Goal: Task Accomplishment & Management: Complete application form

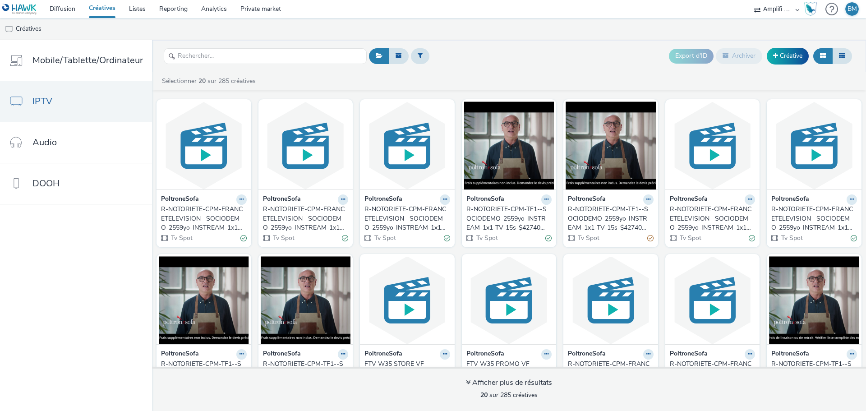
select select "d57a0b46-ef33-4938-977b-e6d07593e41f"
click at [58, 102] on link "IPTV" at bounding box center [76, 101] width 152 height 41
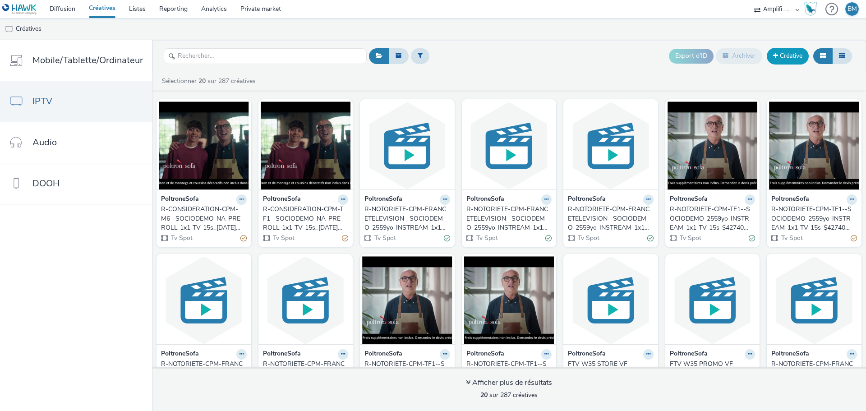
click at [785, 58] on link "Créative" at bounding box center [788, 56] width 42 height 16
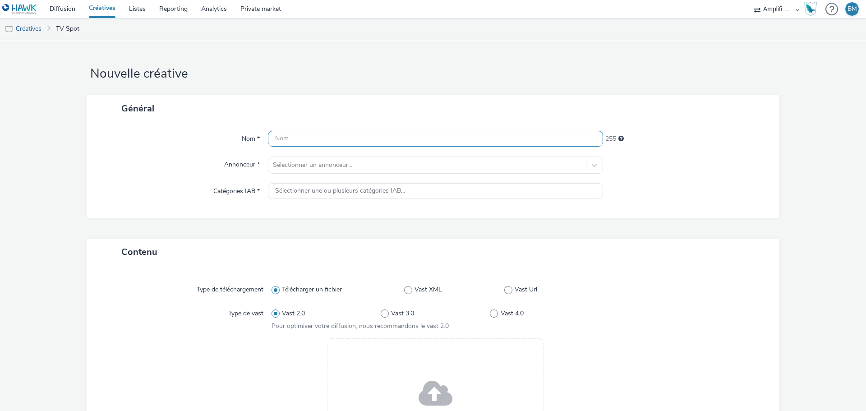
click at [344, 140] on input "text" at bounding box center [435, 139] width 335 height 16
paste input "R-CONSIDERATION-CPM-DAILYMOTION--SOCIODEMO-NA-TRUEVIEWSKIPPABLE-1x1-Multidevice…"
type input "R-CONSIDERATION-CPM-DAILYMOTION--SOCIODEMO-NA-TRUEVIEWSKIPPABLE-1x1-Multidevice…"
click at [565, 139] on input "R-CONSIDERATION-CPM-DAILYMOTION--SOCIODEMO-NA-TRUEVIEWSKIPPABLE-1x1-Multidevice…" at bounding box center [435, 139] width 335 height 16
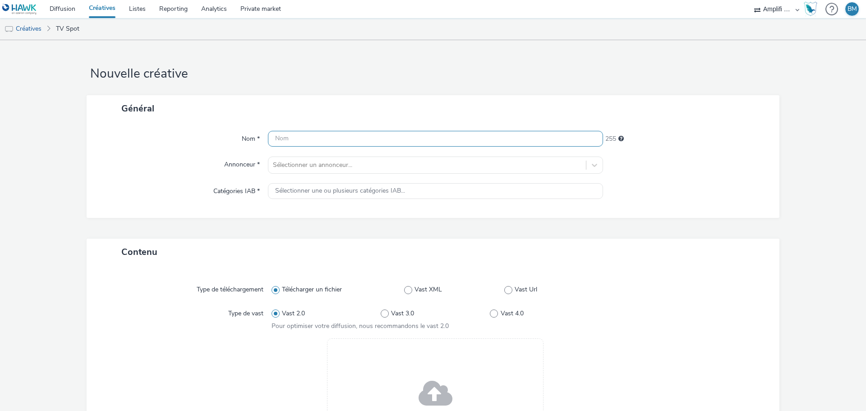
scroll to position [0, 0]
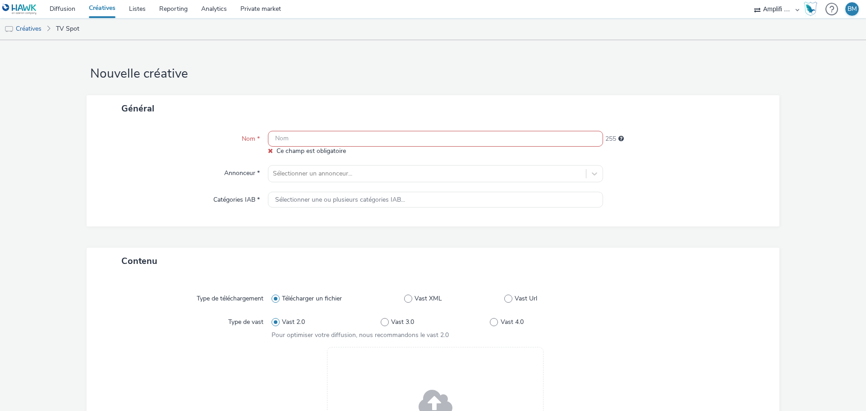
click at [311, 140] on input "text" at bounding box center [435, 139] width 335 height 16
paste input "R-CONSIDERATION-CPM-TF1--SOCIODEMO-NA-PREROLL-1x1-TV-15s_[DATE]_W39"
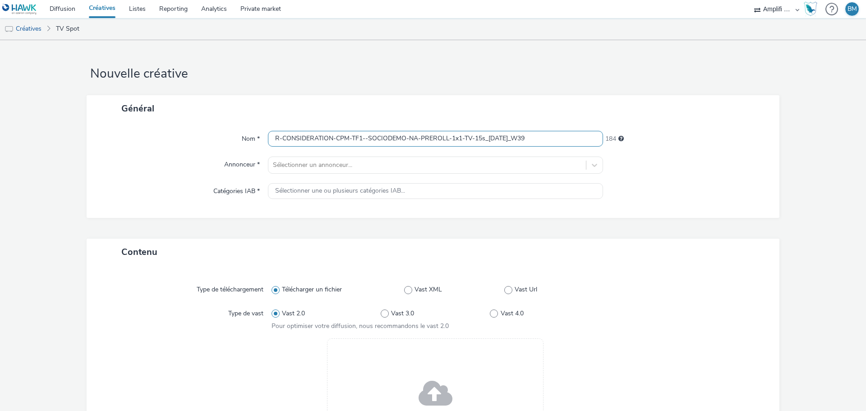
drag, startPoint x: 359, startPoint y: 139, endPoint x: 350, endPoint y: 141, distance: 8.8
click at [350, 141] on input "R-CONSIDERATION-CPM-TF1--SOCIODEMO-NA-PREROLL-1x1-TV-15s_[DATE]_W39" at bounding box center [435, 139] width 335 height 16
type input "R-CONSIDERATION-CPM-FTV--SOCIODEMO-NA-PREROLL-1x1-TV-15s_[DATE]_W39"
click at [344, 169] on div at bounding box center [427, 165] width 308 height 11
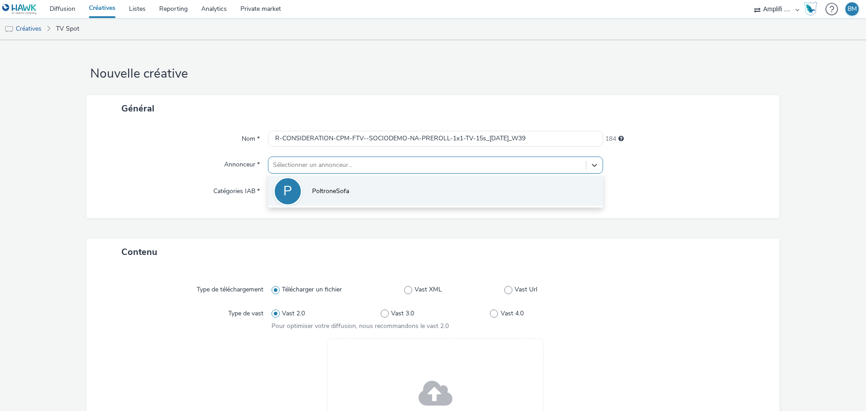
click at [328, 189] on span "PoltroneSofa" at bounding box center [330, 191] width 37 height 9
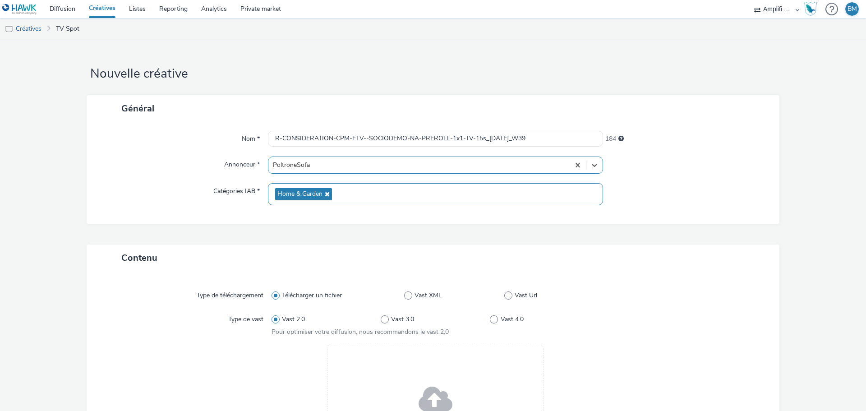
click at [323, 193] on icon at bounding box center [325, 194] width 7 height 6
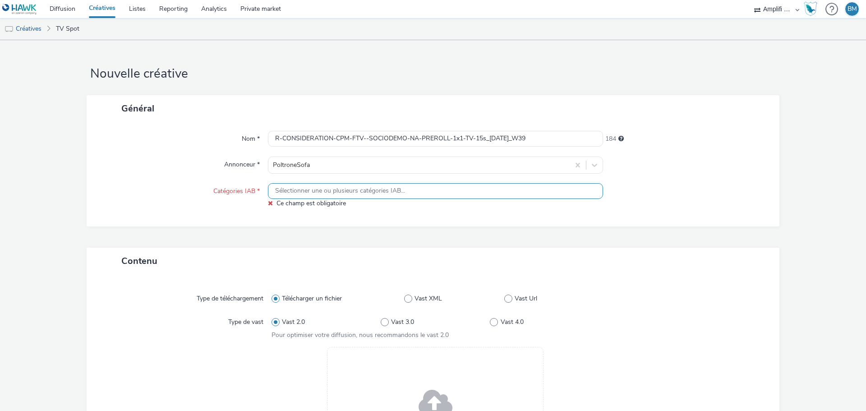
click at [323, 193] on span "Sélectionner une ou plusieurs catégories IAB..." at bounding box center [340, 191] width 130 height 8
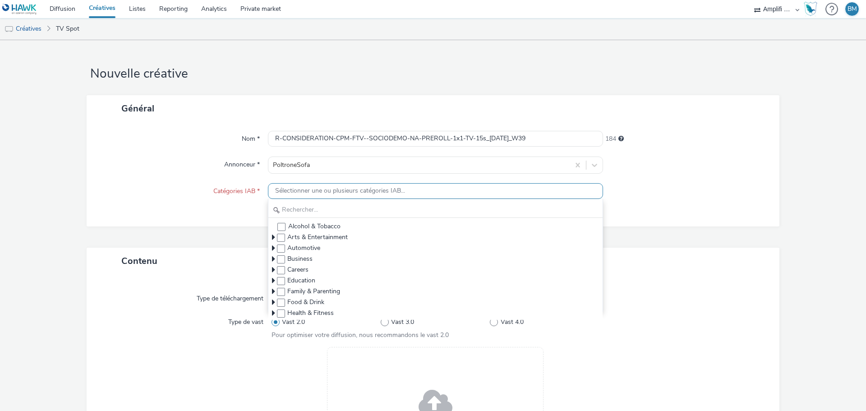
click at [667, 187] on div at bounding box center [687, 195] width 168 height 25
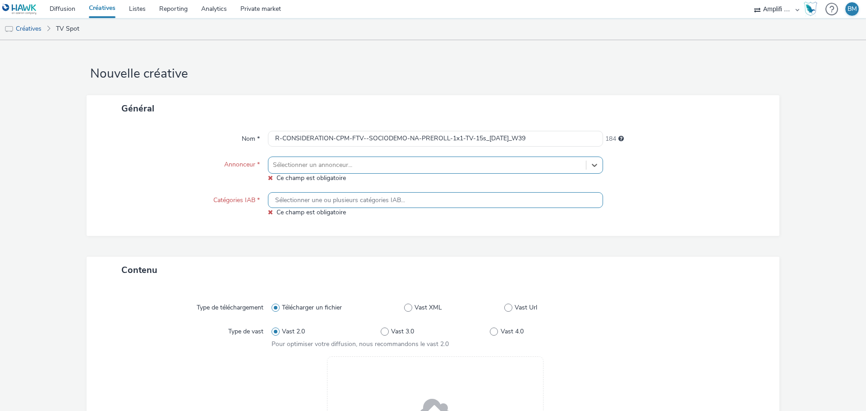
click at [491, 167] on div at bounding box center [427, 165] width 308 height 11
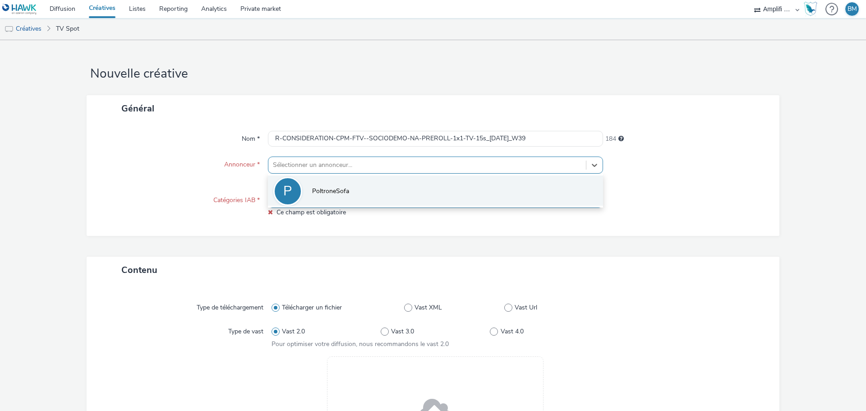
click at [354, 188] on li "P PoltroneSofa" at bounding box center [435, 190] width 335 height 30
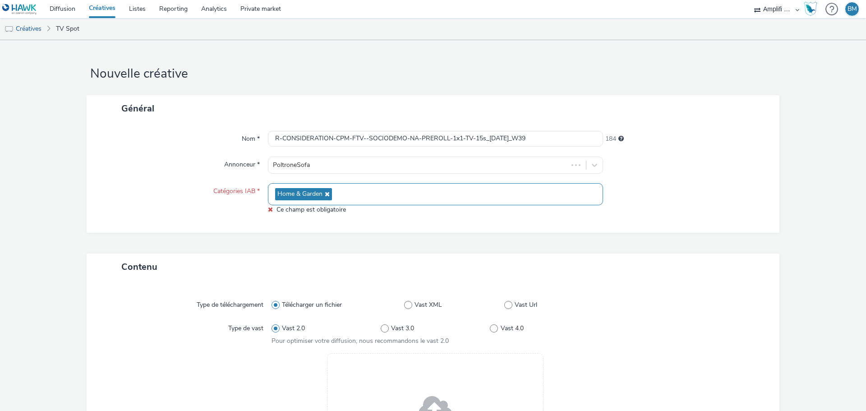
click at [689, 188] on div at bounding box center [687, 198] width 168 height 31
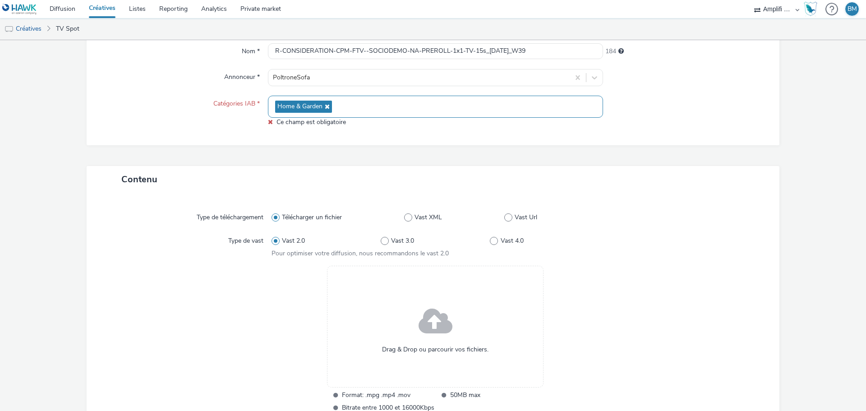
scroll to position [90, 0]
click at [633, 160] on div "Général Nom * R-CONSIDERATION-CPM-FTV--SOCIODEMO-NA-PREROLL-1x1-TV-15s_[DATE]_W…" at bounding box center [433, 84] width 693 height 159
click at [380, 153] on div "Général Nom * R-CONSIDERATION-CPM-FTV--SOCIODEMO-NA-PREROLL-1x1-TV-15s_[DATE]_W…" at bounding box center [433, 84] width 693 height 159
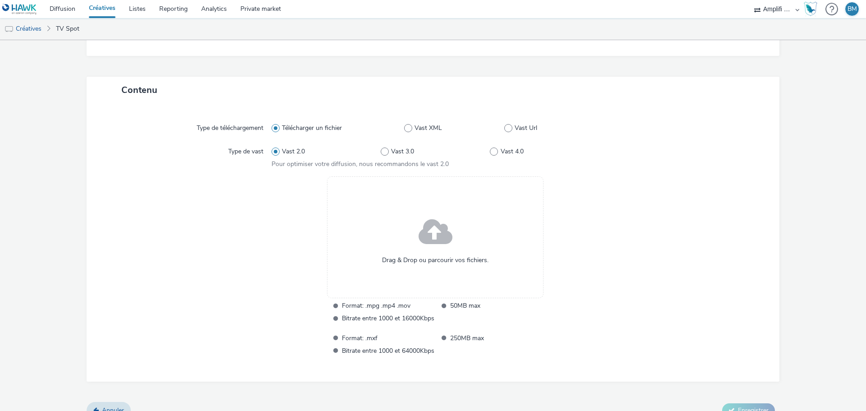
scroll to position [180, 0]
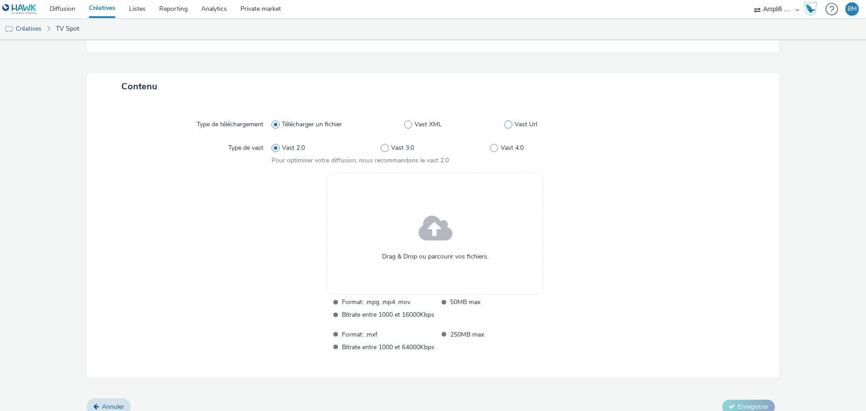
click at [504, 126] on span at bounding box center [508, 124] width 8 height 8
click at [504, 126] on input "Vast Url" at bounding box center [507, 124] width 6 height 6
radio input "false"
radio input "true"
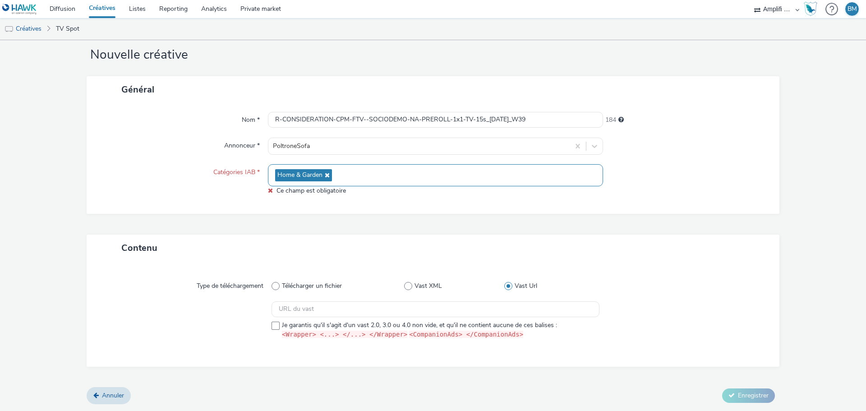
scroll to position [18, 0]
click at [310, 311] on input "text" at bounding box center [436, 310] width 328 height 16
paste input "[URL][DOMAIN_NAME][DATE]"
type input "[URL][DOMAIN_NAME][DATE]"
click at [670, 301] on div "Type de téléchargement Télécharger un fichier Vast XML Vast Url [URL][DOMAIN_NA…" at bounding box center [433, 315] width 675 height 87
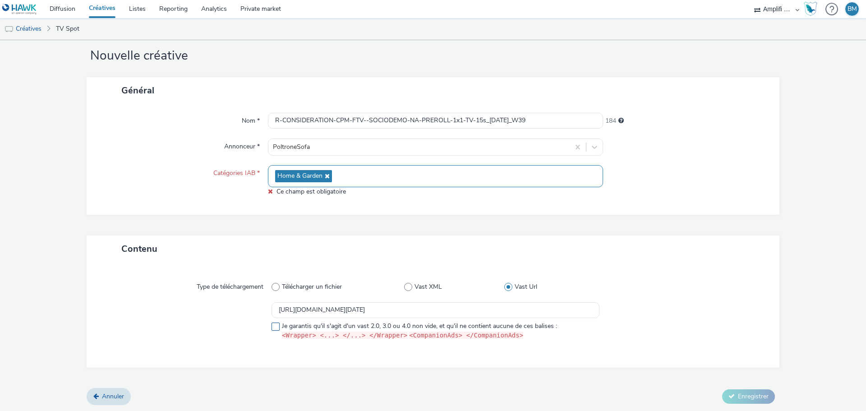
click at [273, 325] on span at bounding box center [276, 326] width 8 height 8
checkbox input "true"
click at [520, 374] on div "Contenu Type de téléchargement Télécharger un fichier Vast XML Vast Url [URL][D…" at bounding box center [433, 311] width 693 height 153
click at [345, 208] on div "Nom * R-CONSIDERATION-CPM-FTV--SOCIODEMO-NA-PREROLL-1x1-TV-15s_[DATE]_W39 184 A…" at bounding box center [433, 159] width 693 height 111
click at [120, 398] on span "Annuler" at bounding box center [113, 396] width 22 height 9
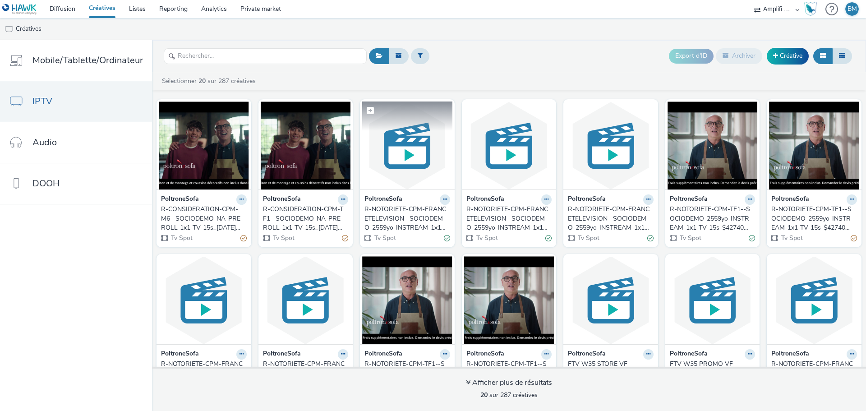
click at [407, 173] on img at bounding box center [407, 145] width 90 height 88
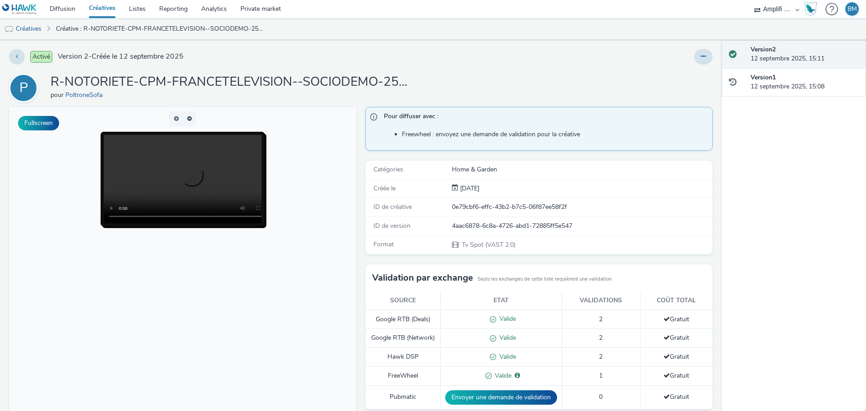
scroll to position [159, 0]
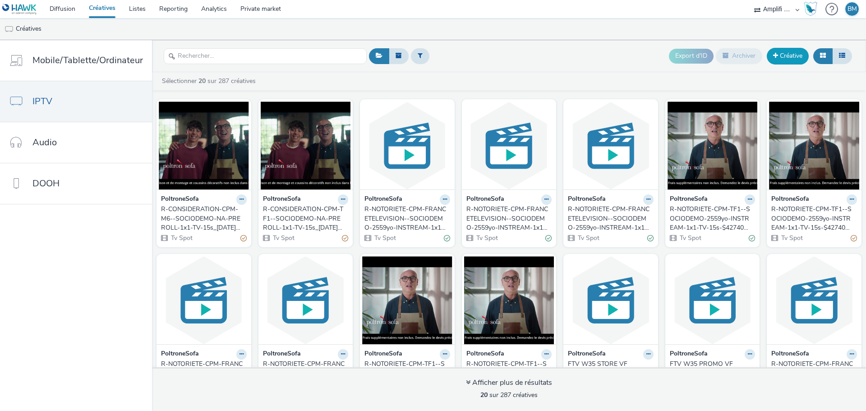
click at [788, 60] on link "Créative" at bounding box center [788, 56] width 42 height 16
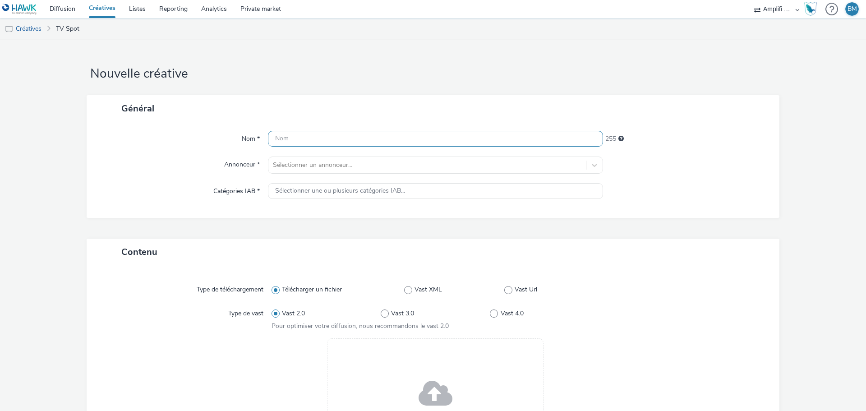
click at [415, 143] on input "text" at bounding box center [435, 139] width 335 height 16
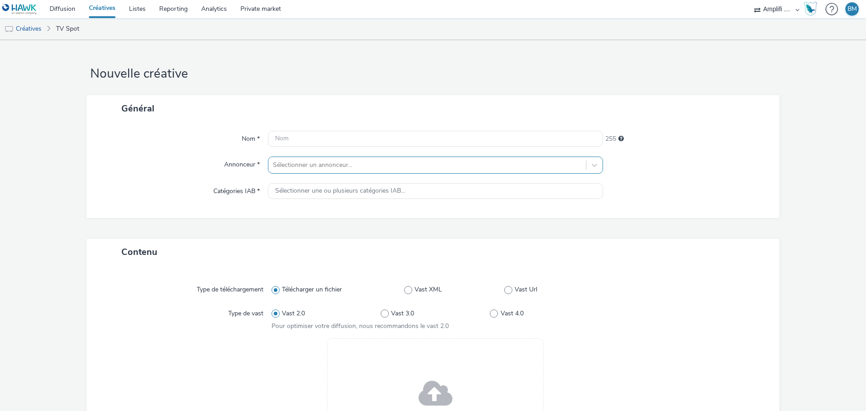
click at [354, 170] on div at bounding box center [427, 165] width 308 height 11
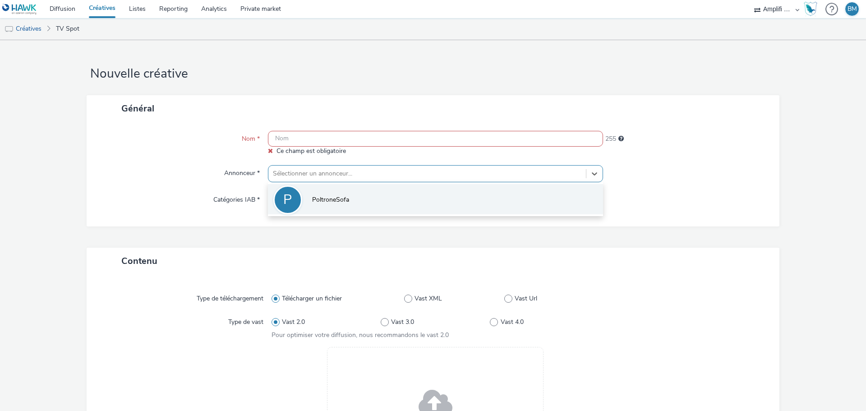
click at [339, 199] on span "PoltroneSofa" at bounding box center [330, 199] width 37 height 9
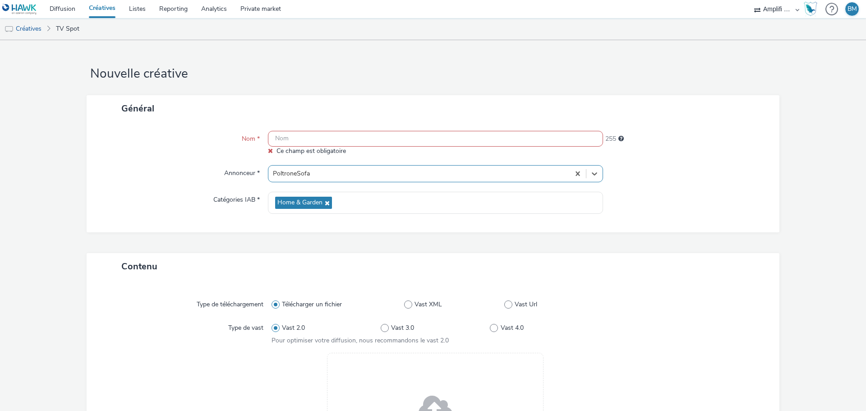
click at [787, 203] on form "Nouvelle créative Général Nom * Ce champ est obligatoire 255 Annonceur * option…" at bounding box center [433, 321] width 866 height 562
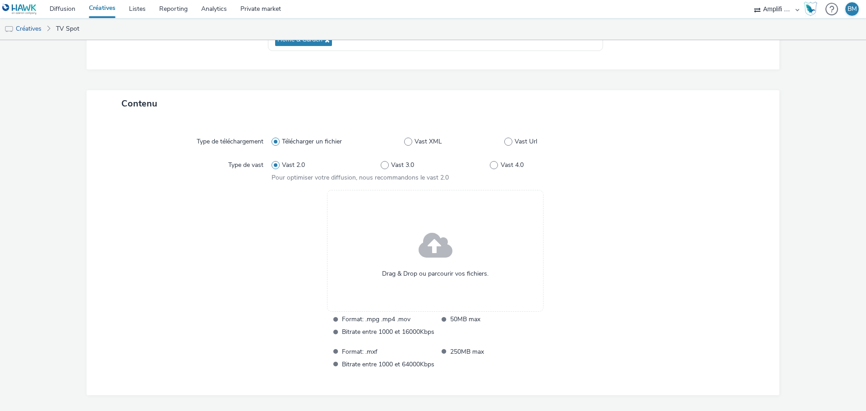
scroll to position [191, 0]
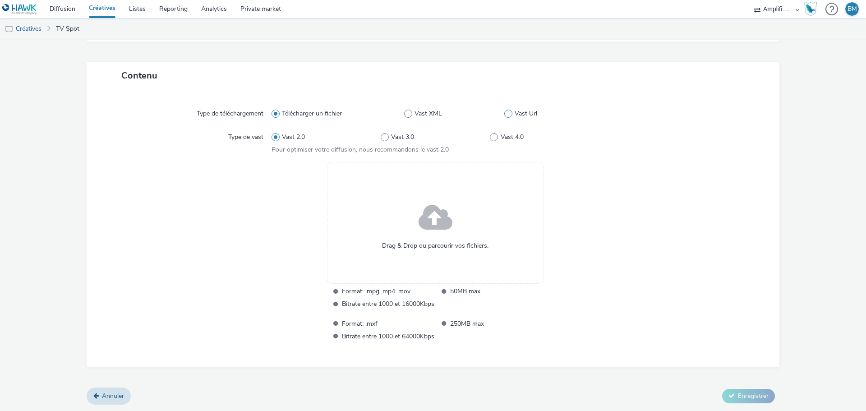
click at [510, 114] on label "Vast Url" at bounding box center [551, 113] width 95 height 9
click at [510, 114] on input "Vast Url" at bounding box center [507, 113] width 6 height 6
radio input "false"
radio input "true"
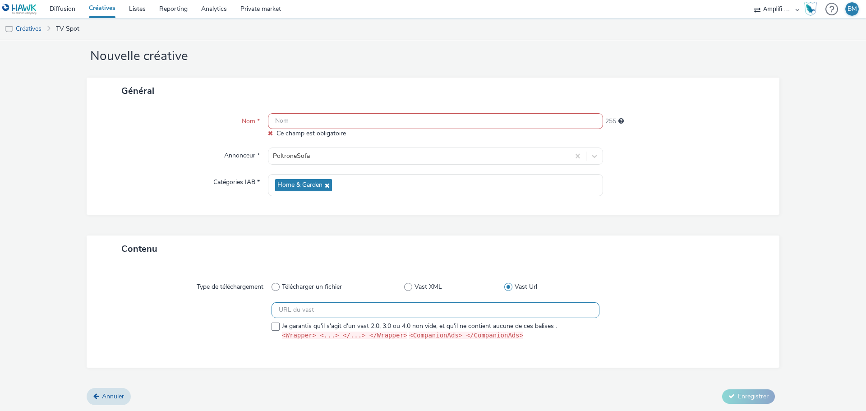
click at [313, 313] on input "text" at bounding box center [436, 310] width 328 height 16
paste input "[URL][DOMAIN_NAME][DATE]"
type input "[URL][DOMAIN_NAME][DATE]"
click at [275, 326] on span at bounding box center [276, 326] width 8 height 8
checkbox input "true"
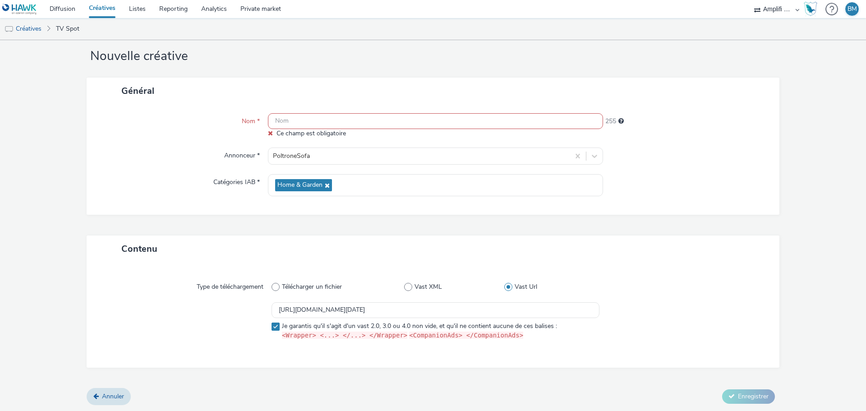
click at [304, 122] on input "text" at bounding box center [435, 121] width 335 height 16
paste input "R-CONSIDERATION-CPM-TF1--SOCIODEMO-NA-PREROLL-1x1-TV-15s_[DATE]_W39"
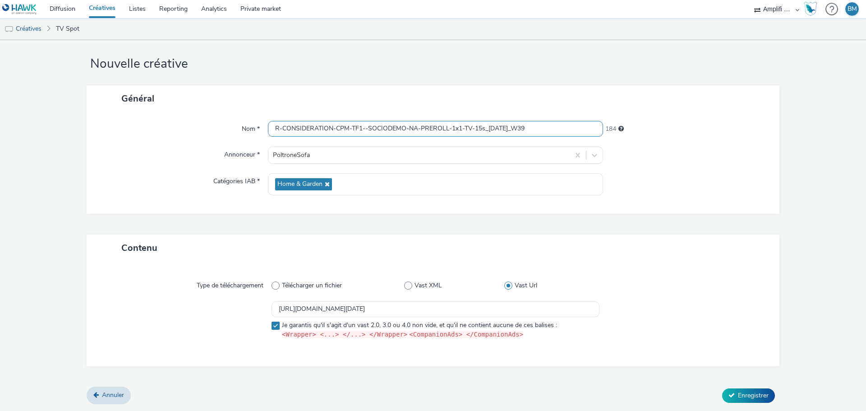
scroll to position [9, 0]
drag, startPoint x: 357, startPoint y: 129, endPoint x: 350, endPoint y: 130, distance: 6.8
click at [350, 130] on input "R-CONSIDERATION-CPM-TF1--SOCIODEMO-NA-PREROLL-1x1-TV-15s_[DATE]_W39" at bounding box center [435, 130] width 335 height 16
type input "R-CONSIDERATION-CPM-FTV--SOCIODEMO-NA-PREROLL-1x1-TV-15s_[DATE]_W39"
click at [752, 396] on span "Enregistrer" at bounding box center [753, 396] width 31 height 9
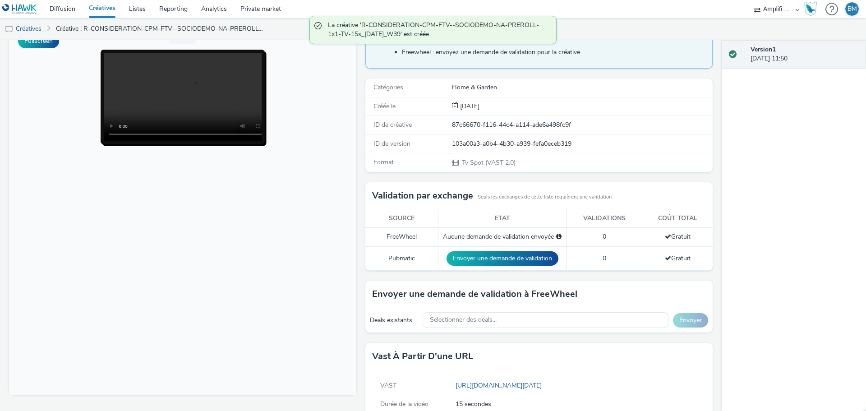
scroll to position [90, 0]
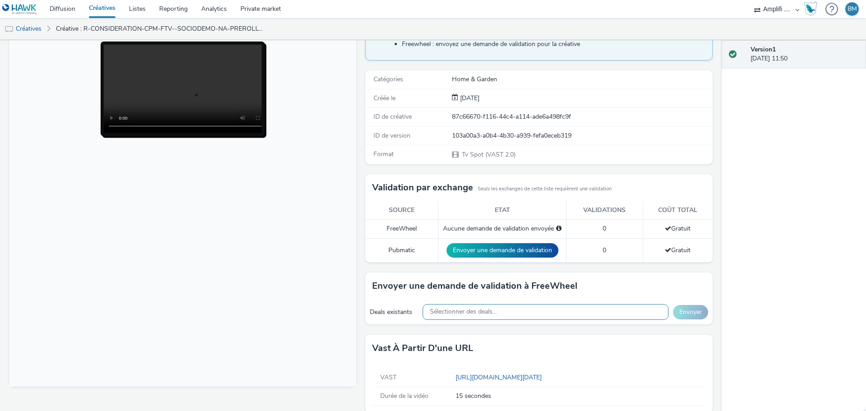
click at [510, 311] on div "Sélectionner des deals..." at bounding box center [546, 312] width 246 height 16
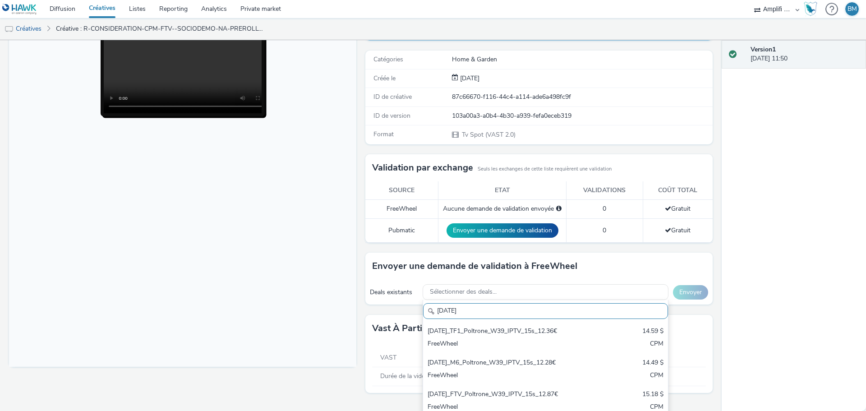
scroll to position [116, 0]
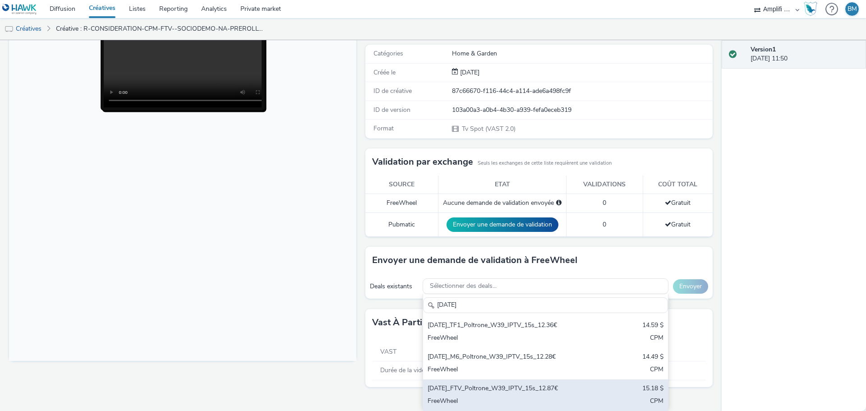
type input "[DATE]"
click at [556, 388] on div "[DATE]_FTV_Poltrone_W39_IPTV_15s_12.87€" at bounding box center [506, 389] width 156 height 10
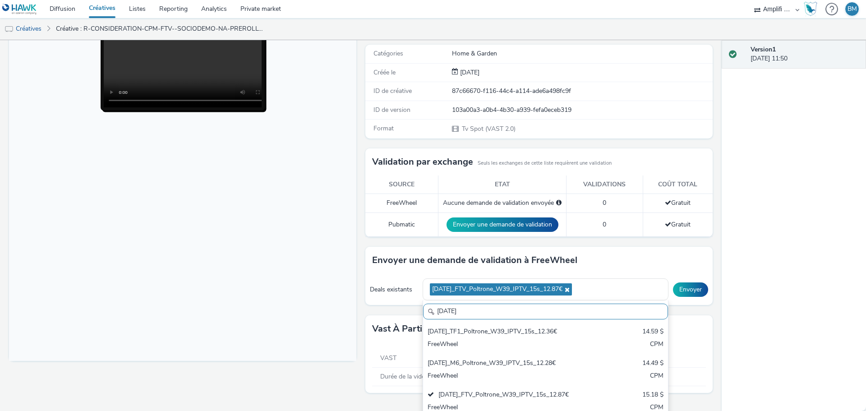
click at [285, 331] on body at bounding box center [182, 176] width 347 height 370
click at [693, 292] on button "Envoyer" at bounding box center [690, 289] width 35 height 14
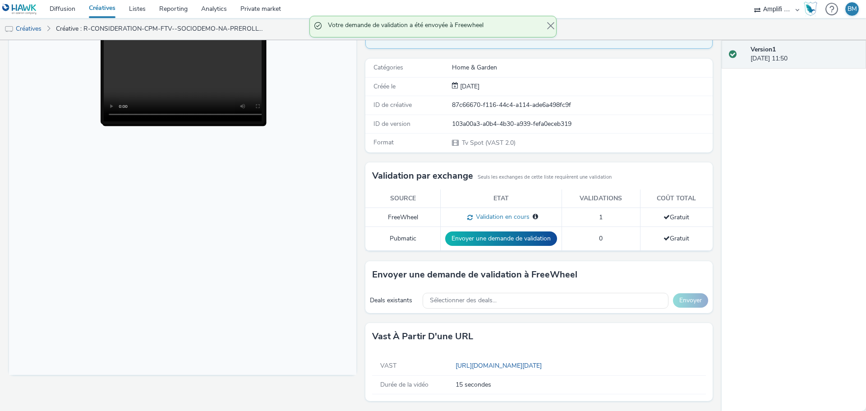
scroll to position [102, 0]
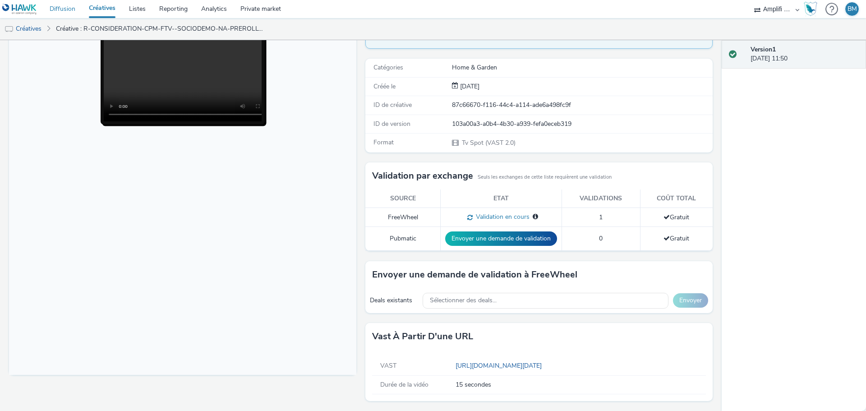
click at [66, 7] on link "Diffusion" at bounding box center [62, 9] width 39 height 18
